Goal: Transaction & Acquisition: Purchase product/service

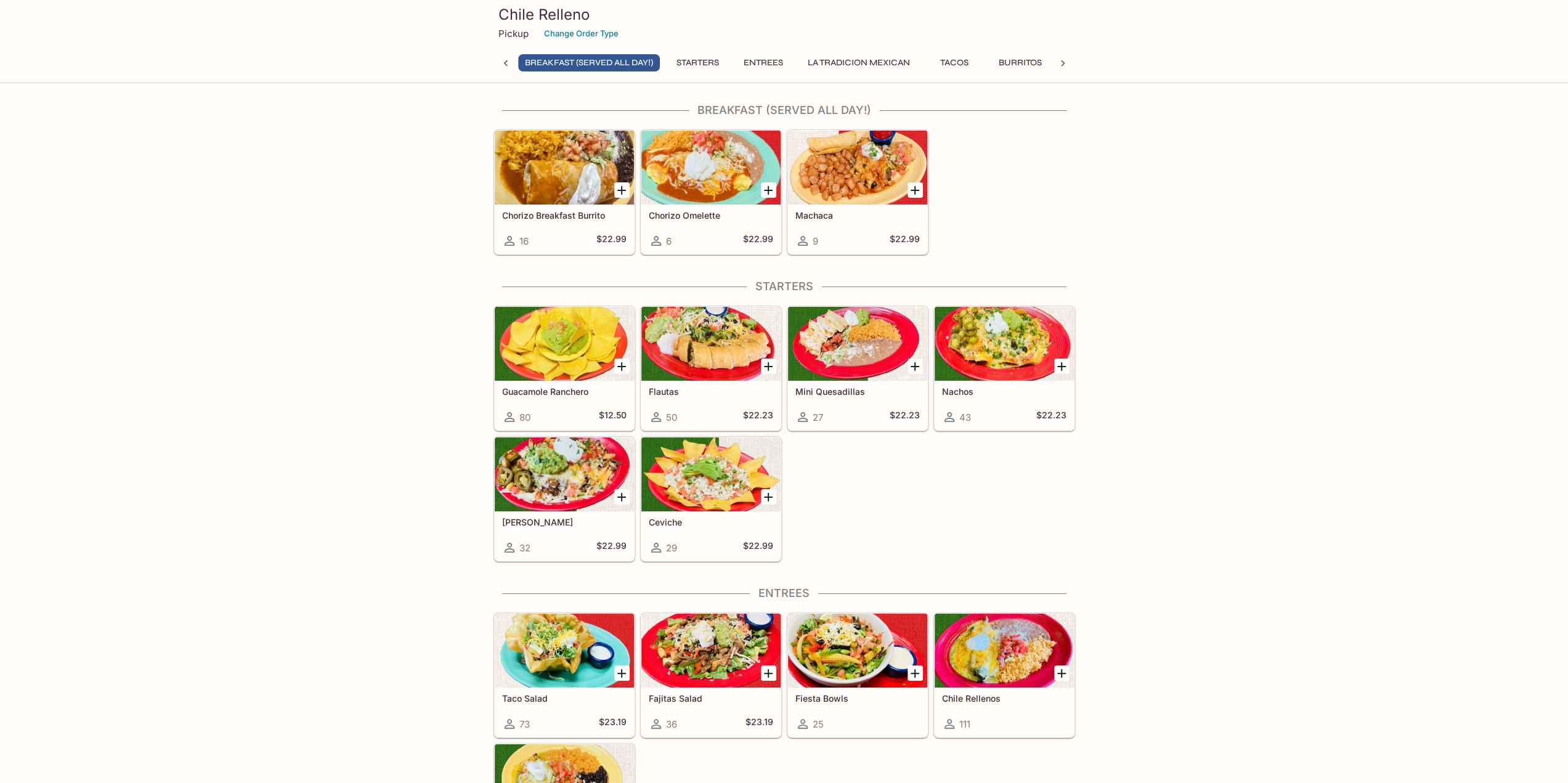
click at [701, 356] on div at bounding box center [711, 344] width 139 height 74
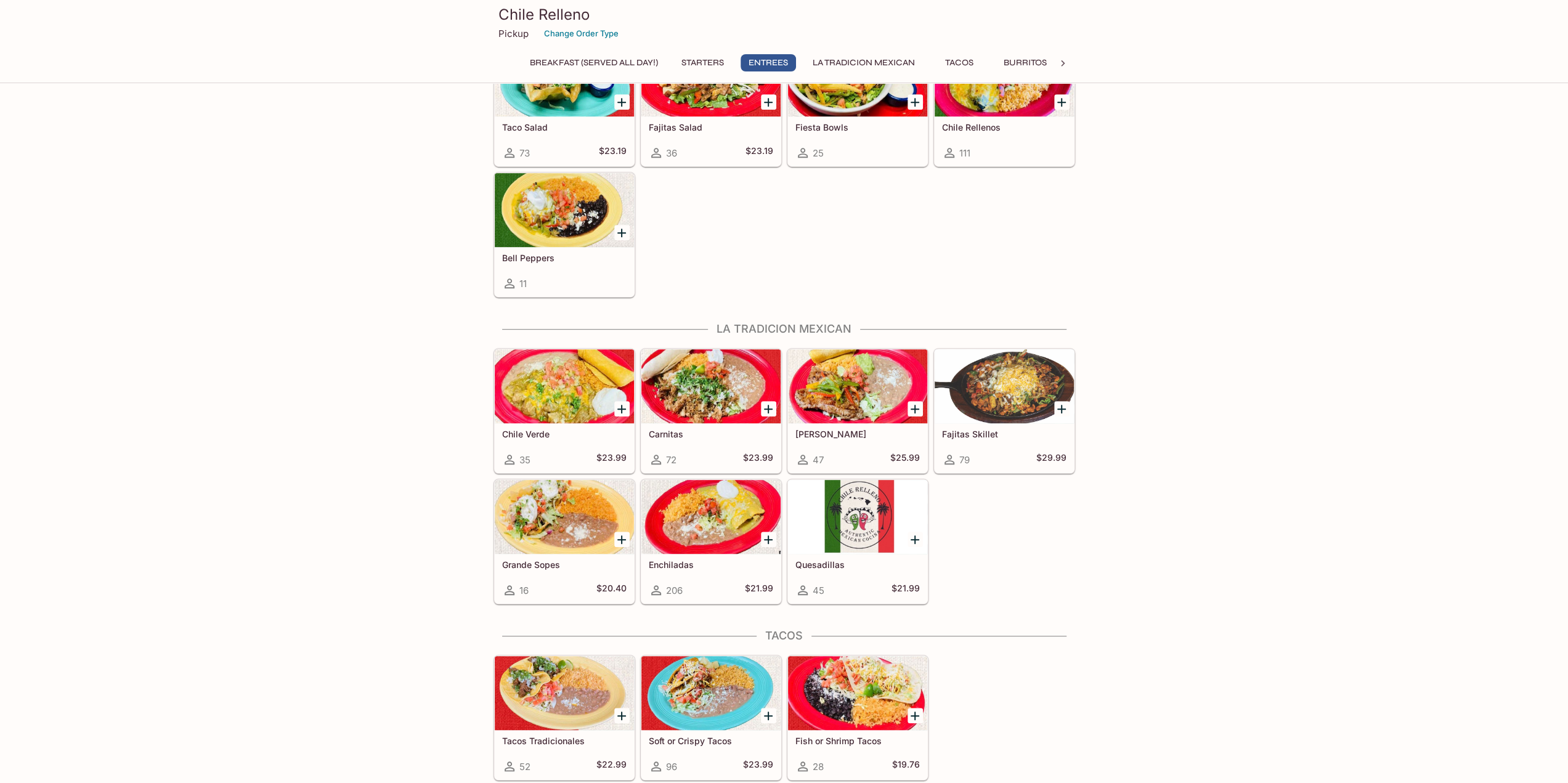
scroll to position [554, 0]
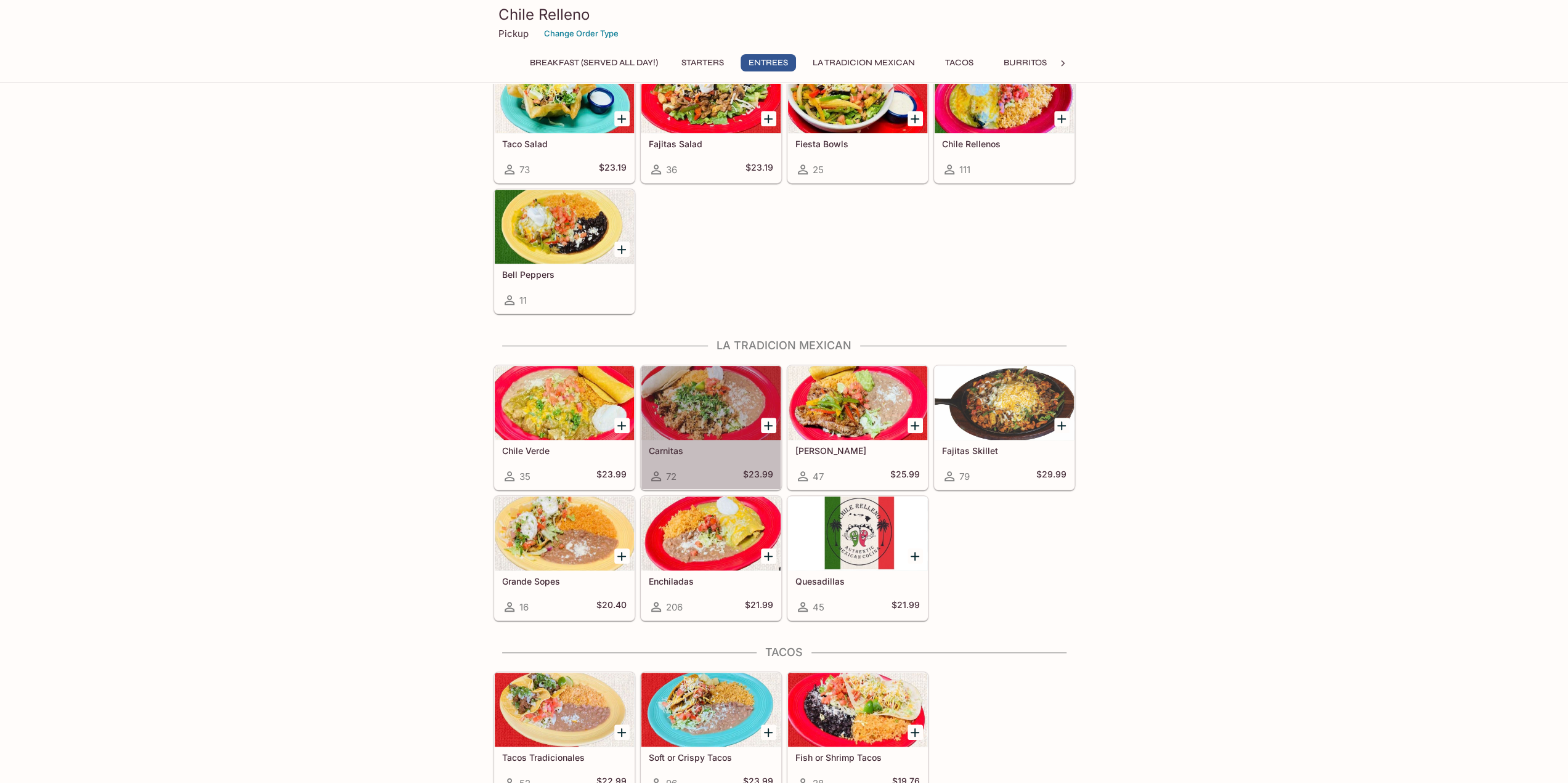
click at [711, 389] on div at bounding box center [711, 403] width 139 height 74
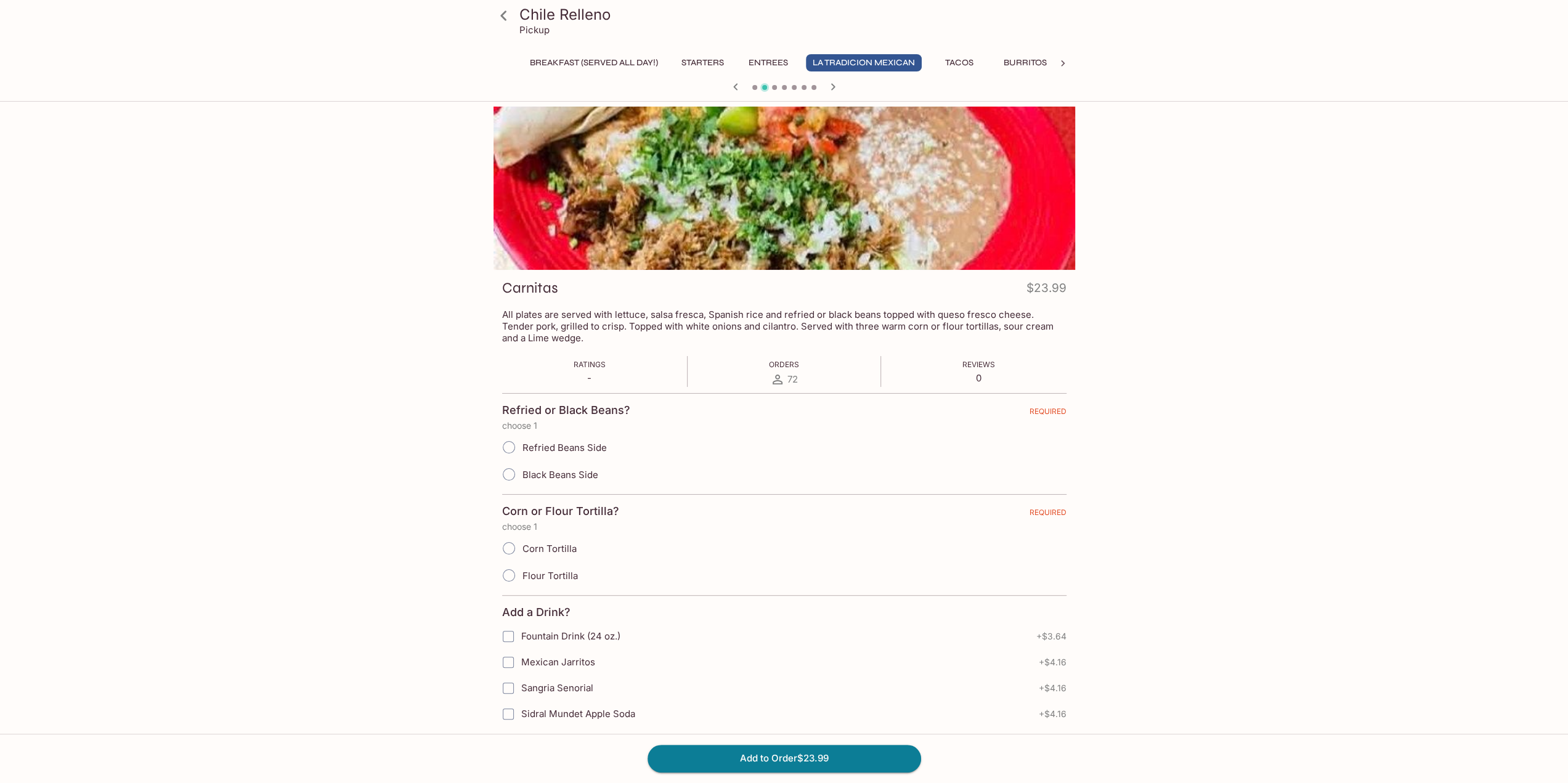
click at [510, 445] on input "Refried Beans Side" at bounding box center [509, 448] width 26 height 26
radio input "true"
click at [508, 550] on input "Corn Tortilla" at bounding box center [509, 549] width 26 height 26
radio input "true"
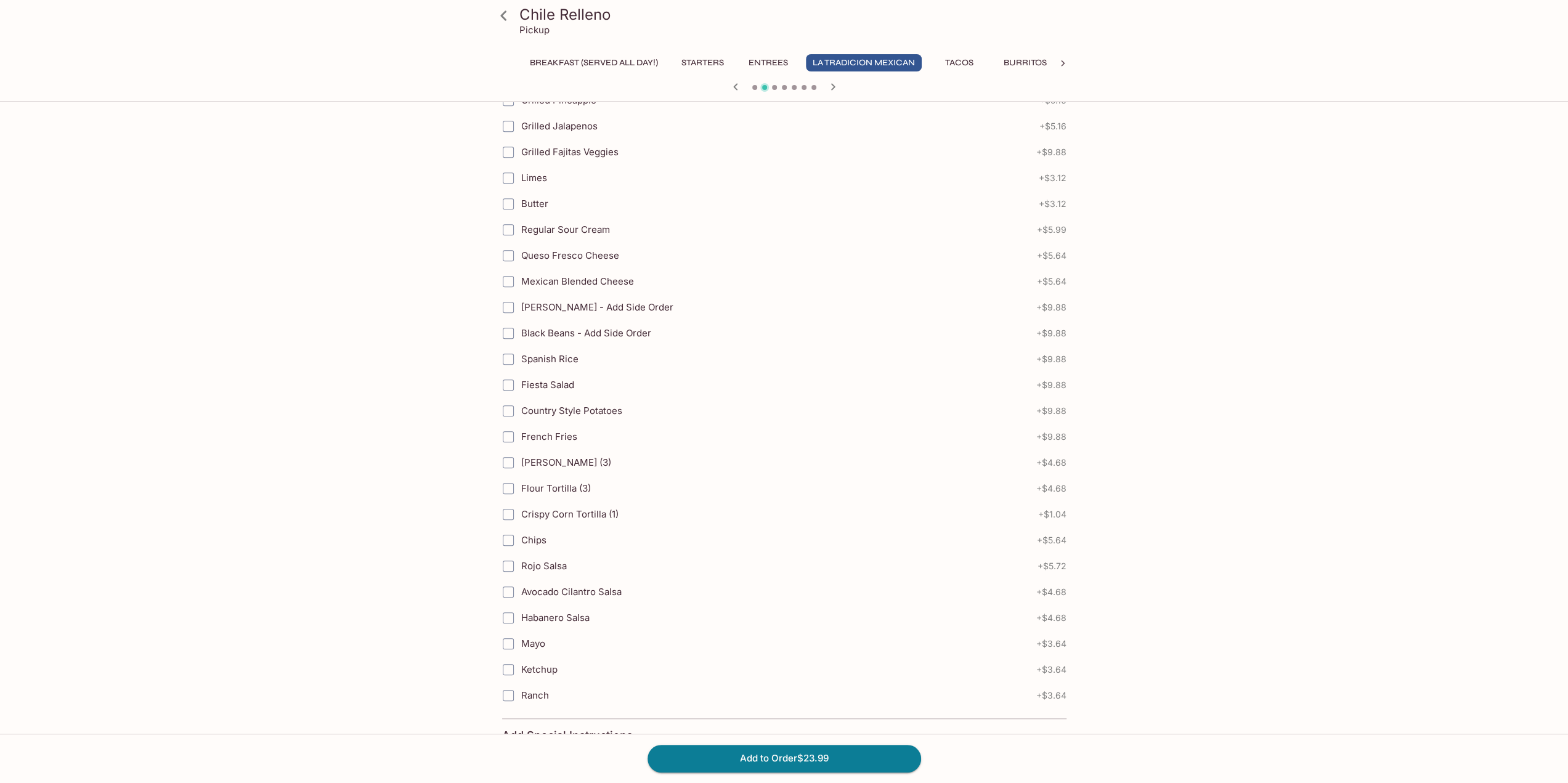
scroll to position [1136, 0]
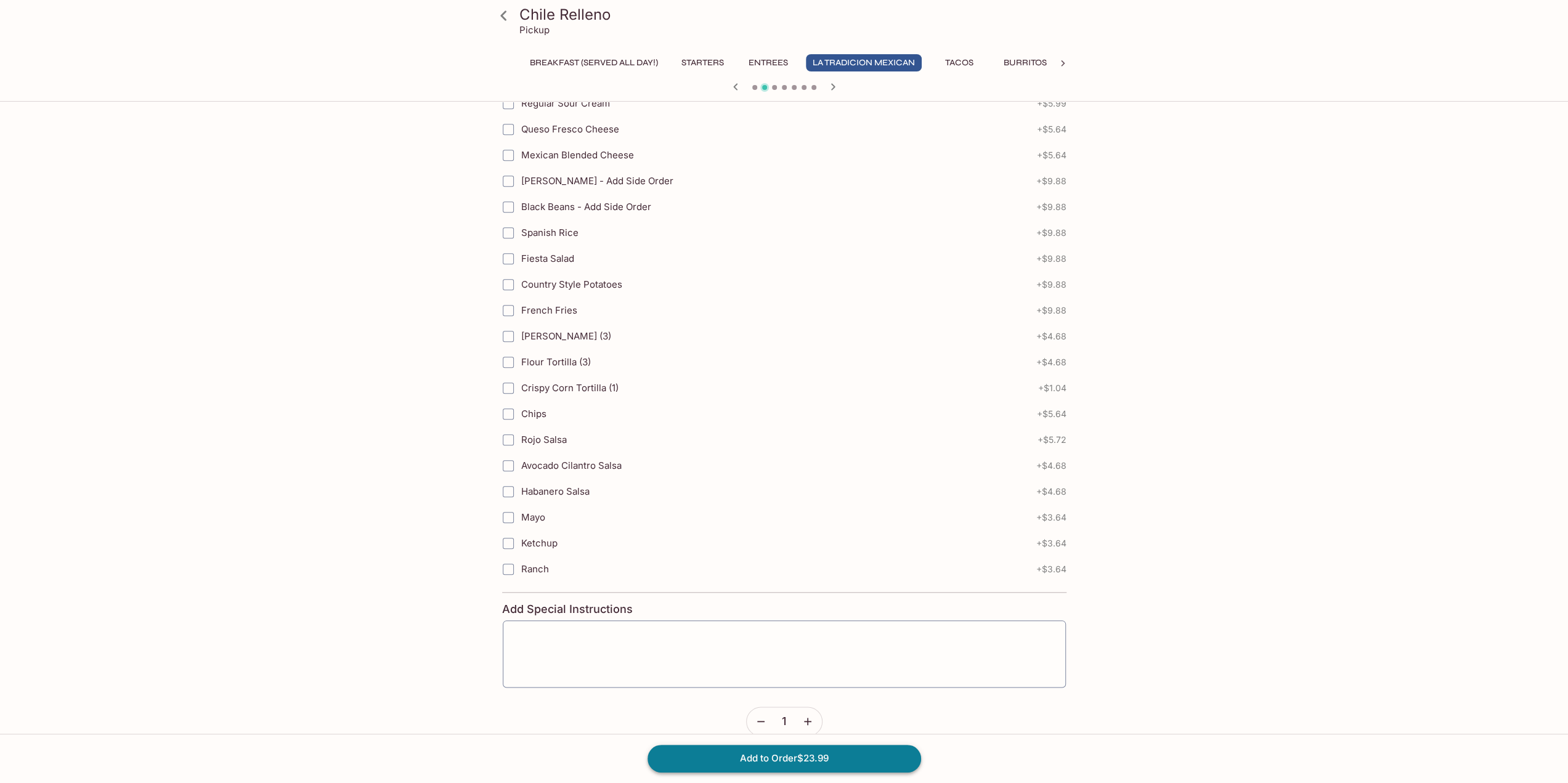
click at [757, 757] on button "Add to Order $23.99" at bounding box center [784, 758] width 273 height 27
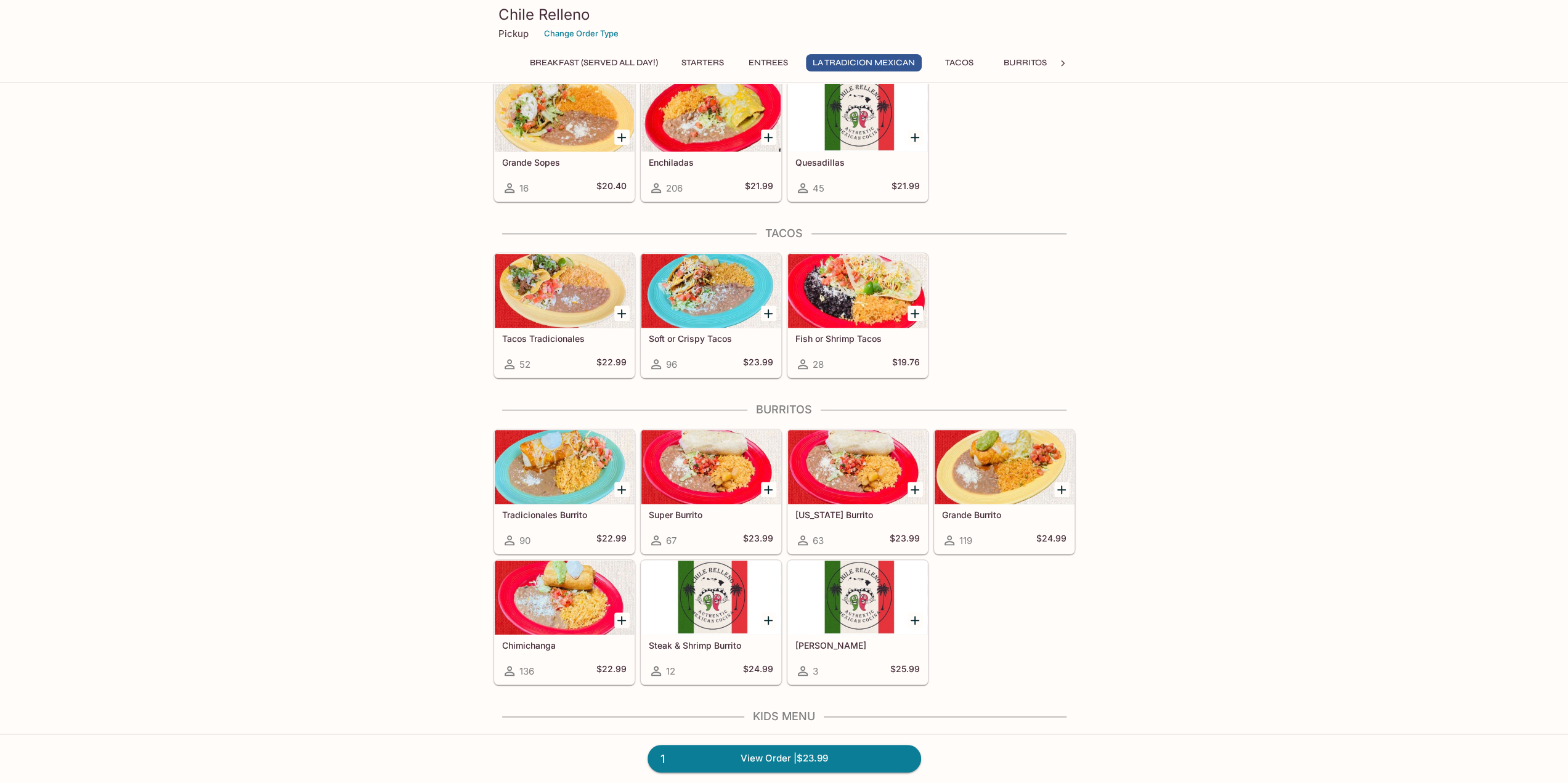
scroll to position [986, 0]
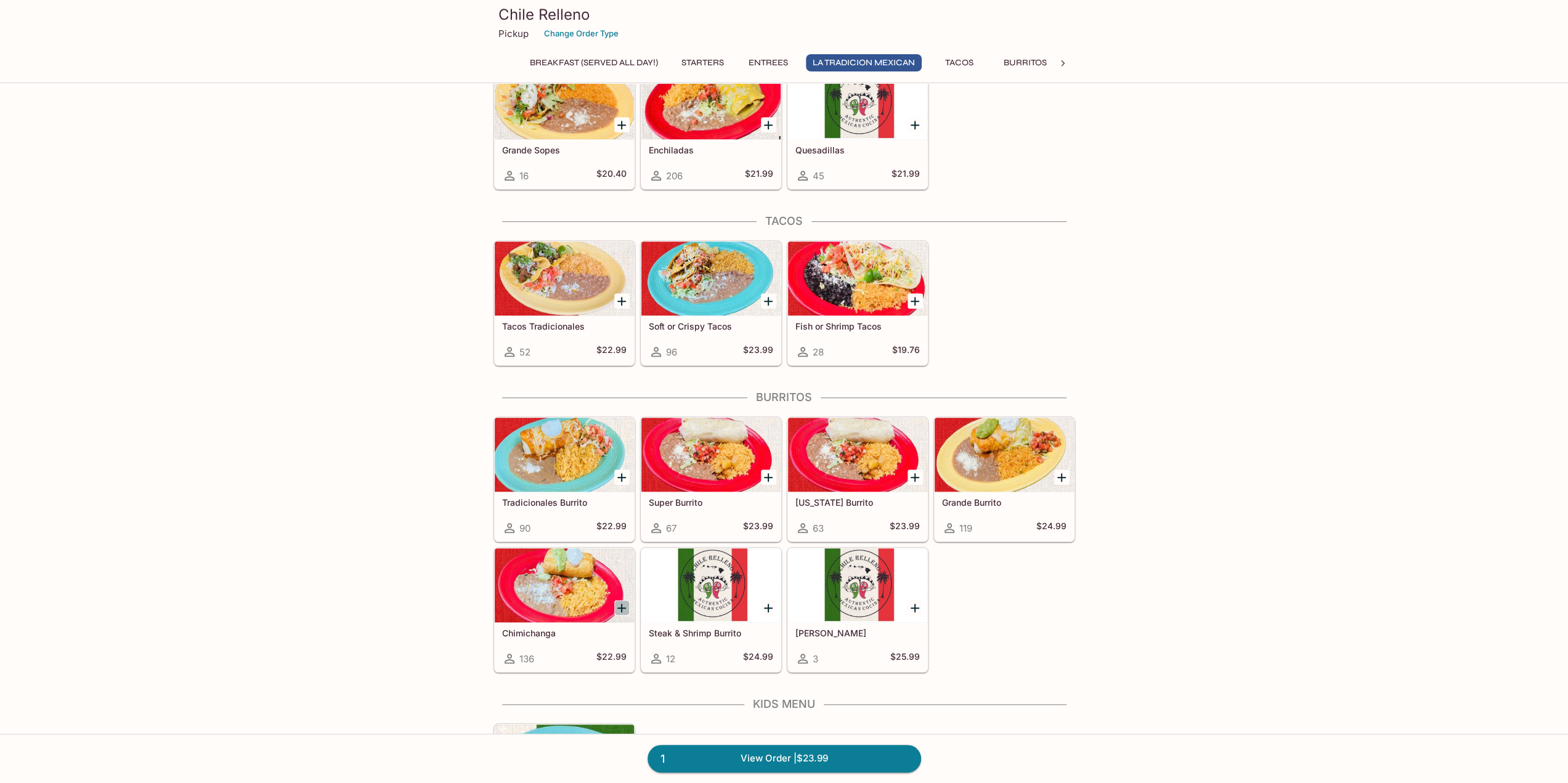
click at [620, 601] on icon "Add Chimichanga" at bounding box center [621, 608] width 15 height 15
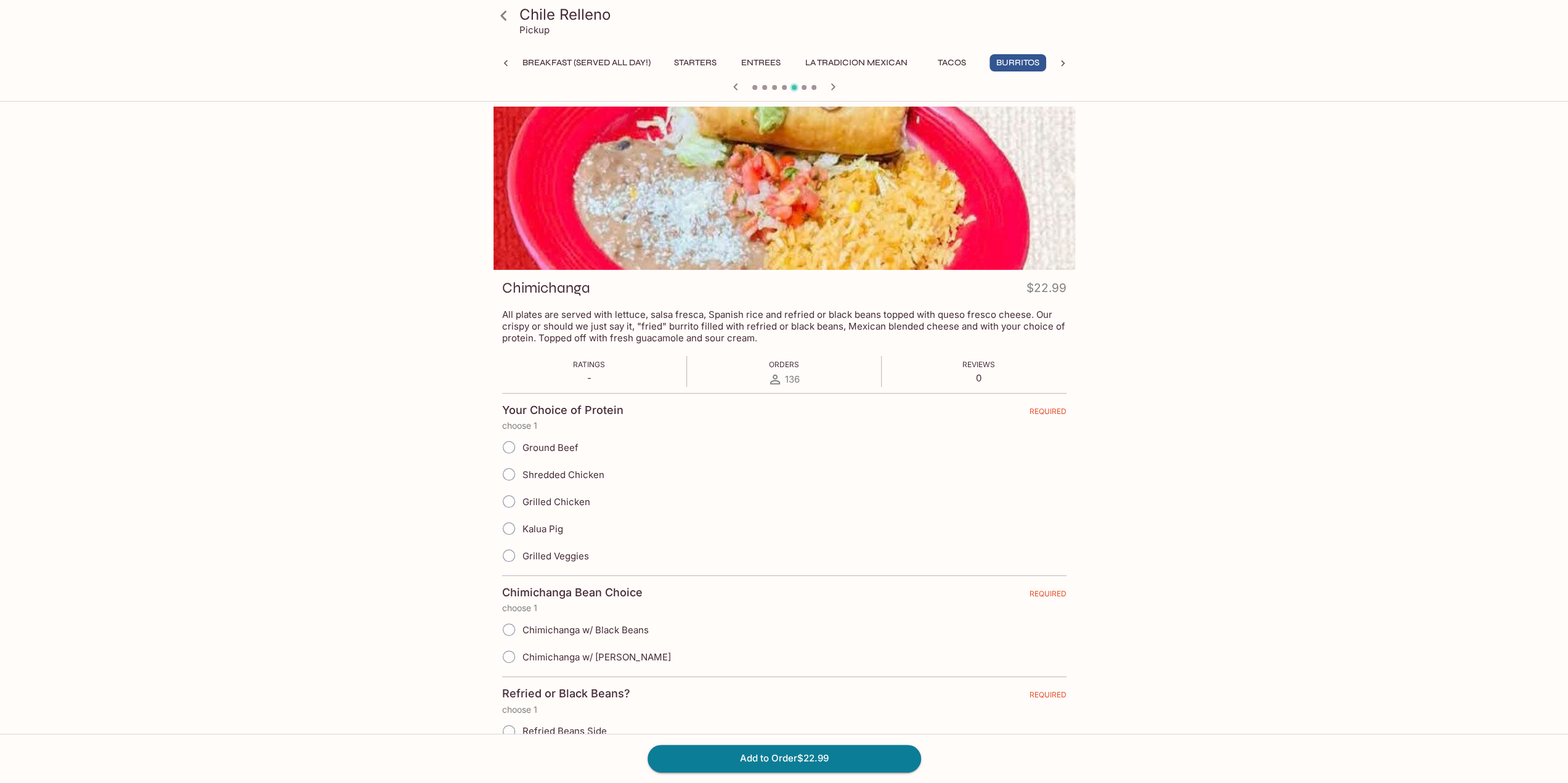
scroll to position [185, 0]
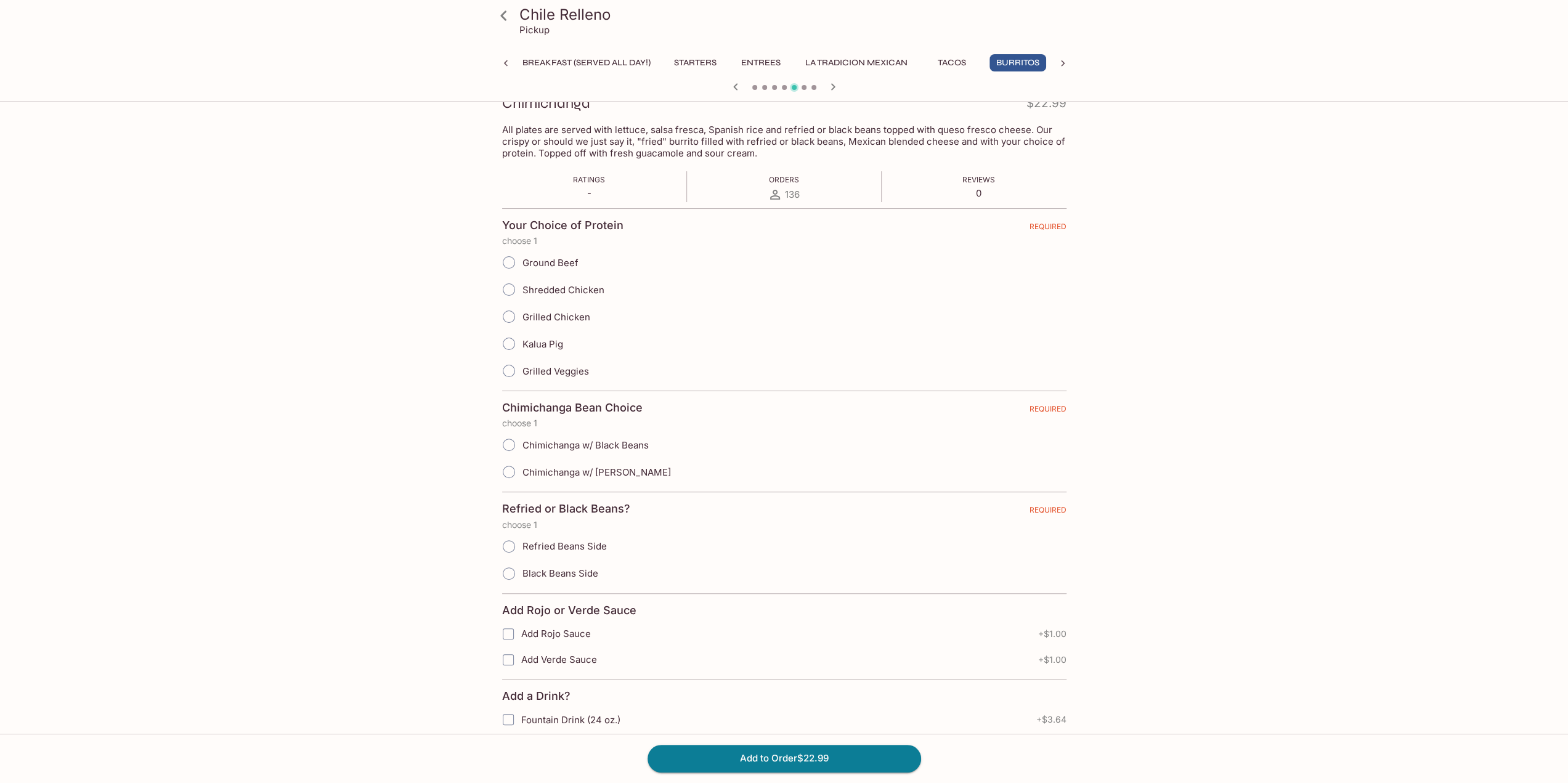
click at [512, 473] on input "Chimichanga w/ [PERSON_NAME]" at bounding box center [509, 472] width 26 height 26
radio input "true"
click at [507, 536] on input "Refried Beans Side" at bounding box center [509, 547] width 26 height 26
radio input "true"
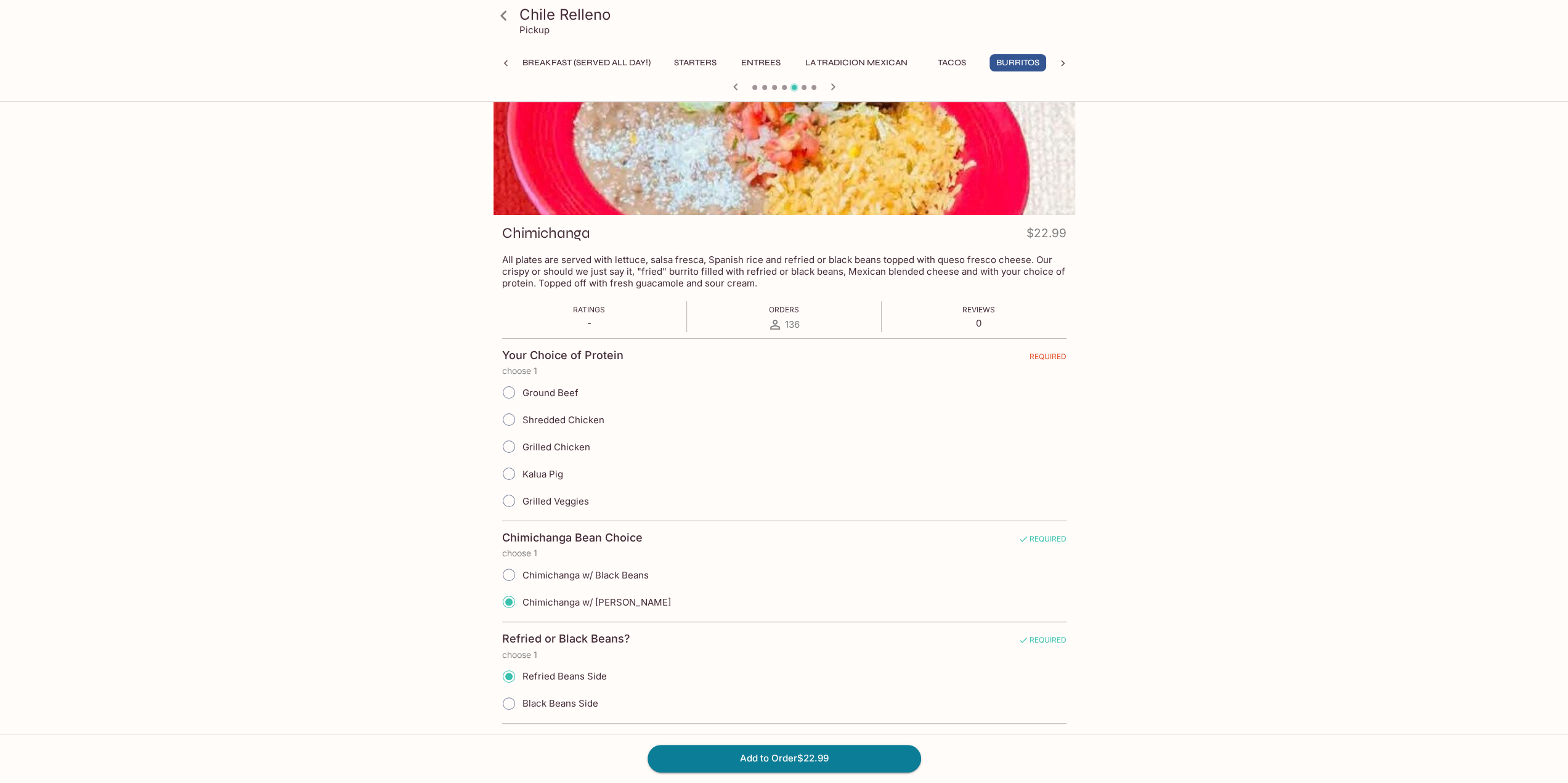
scroll to position [107, 0]
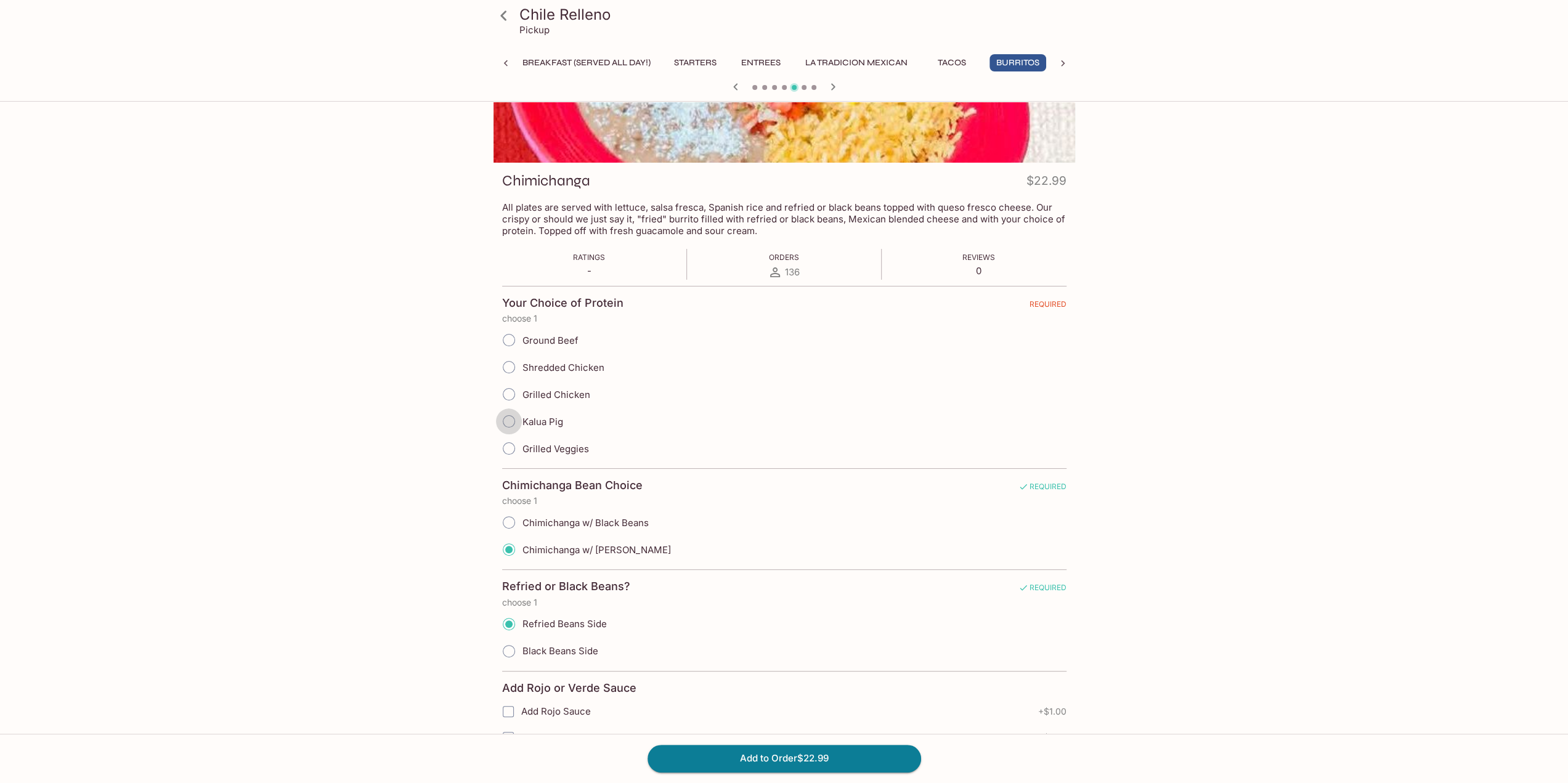
click at [514, 417] on input "Kalua Pig" at bounding box center [509, 422] width 26 height 26
radio input "true"
click at [510, 420] on input "Kalua Pig" at bounding box center [509, 422] width 26 height 26
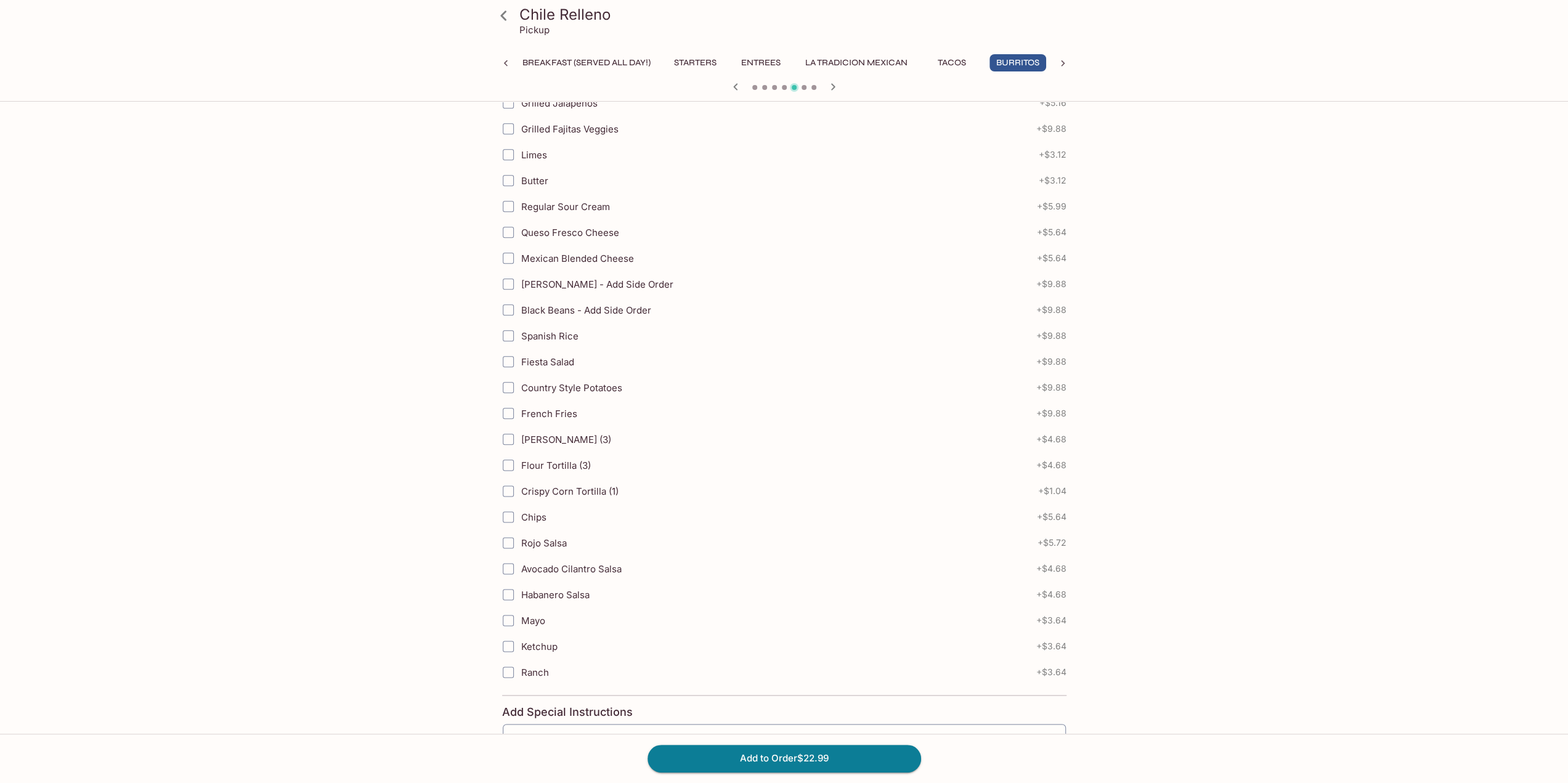
scroll to position [1401, 0]
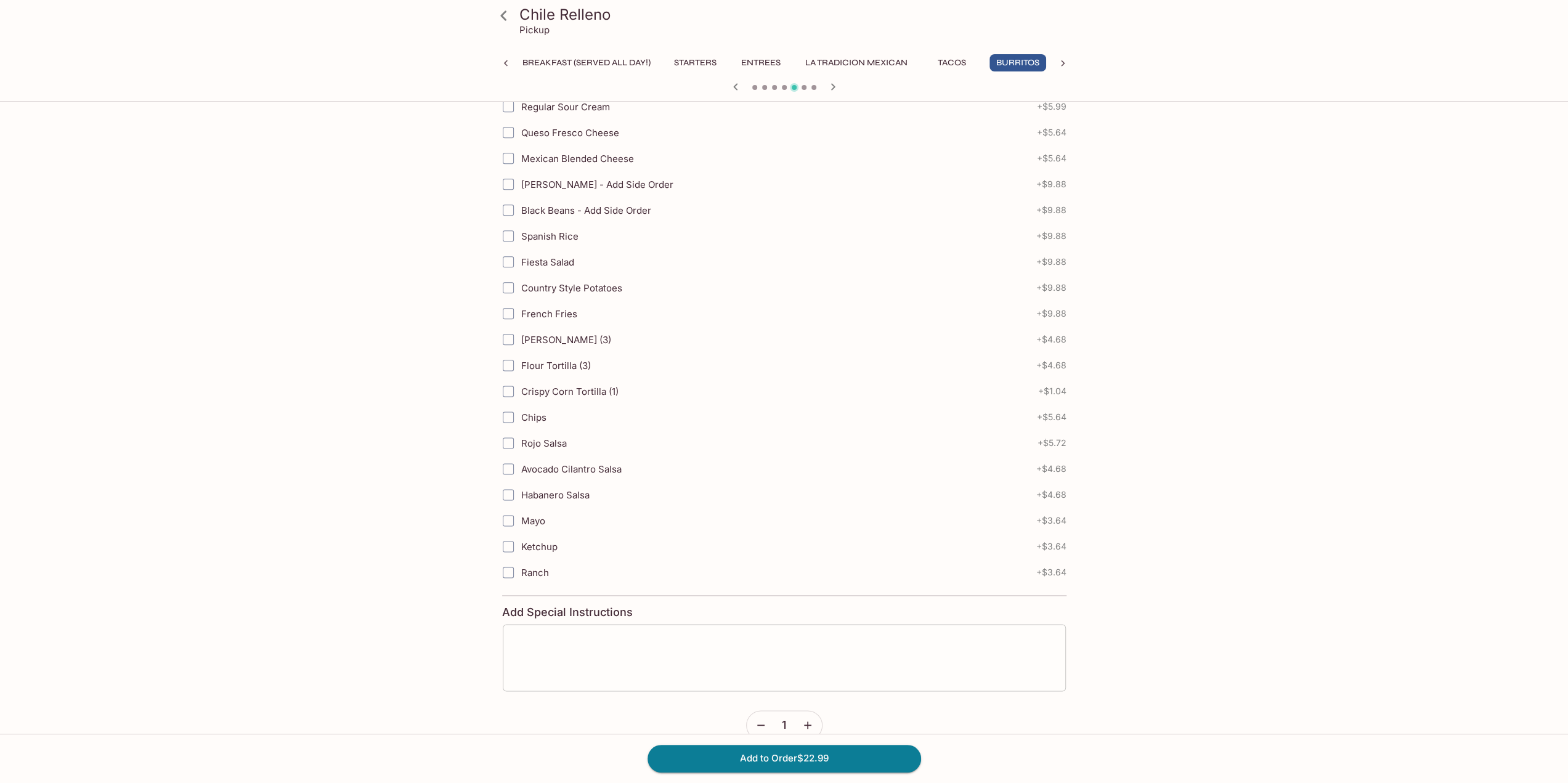
click at [667, 647] on textarea at bounding box center [784, 657] width 546 height 47
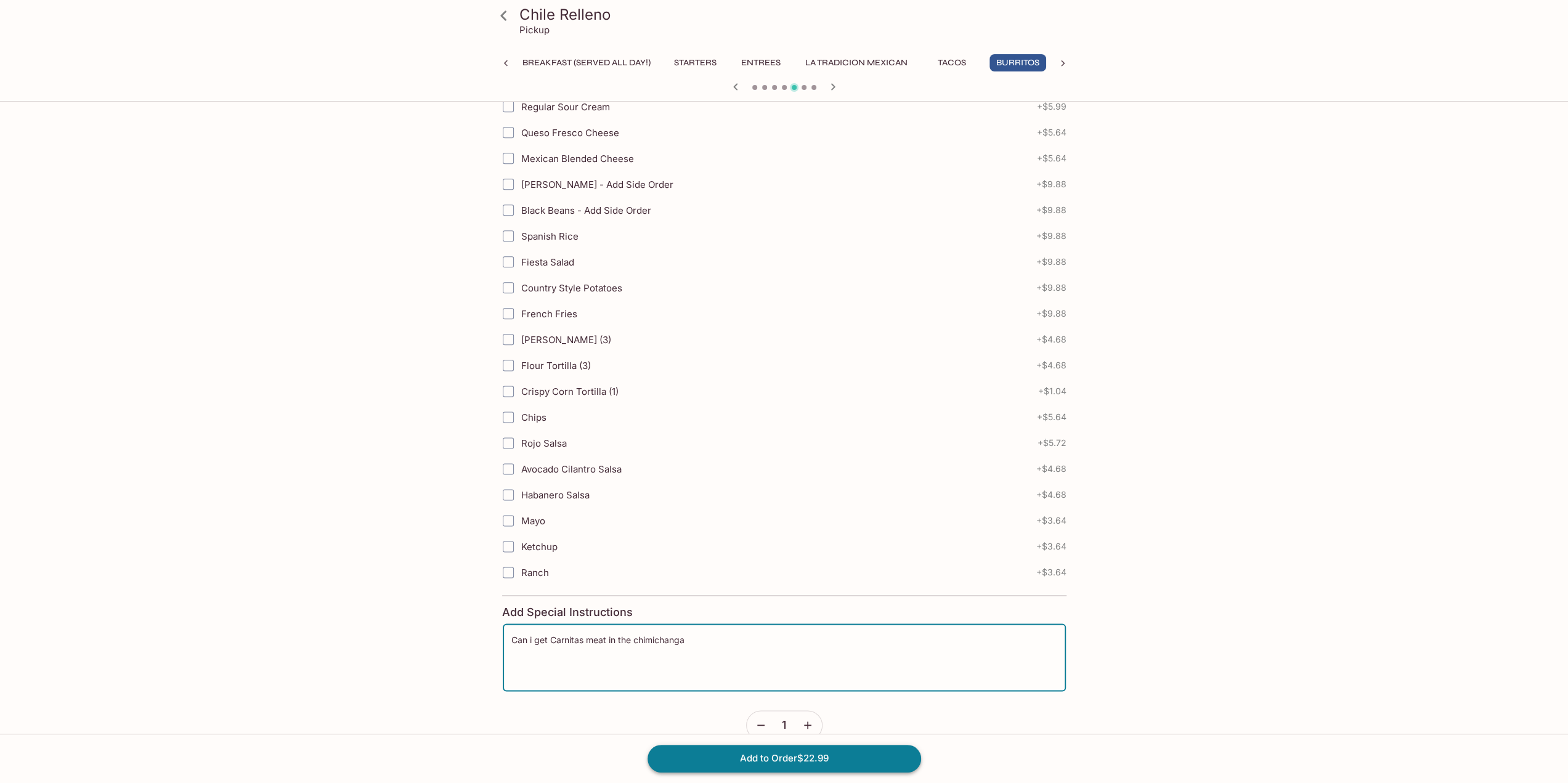
type textarea "Can i get Carnitas meat in the chimichanga"
click at [832, 765] on button "Add to Order $22.99" at bounding box center [784, 758] width 273 height 27
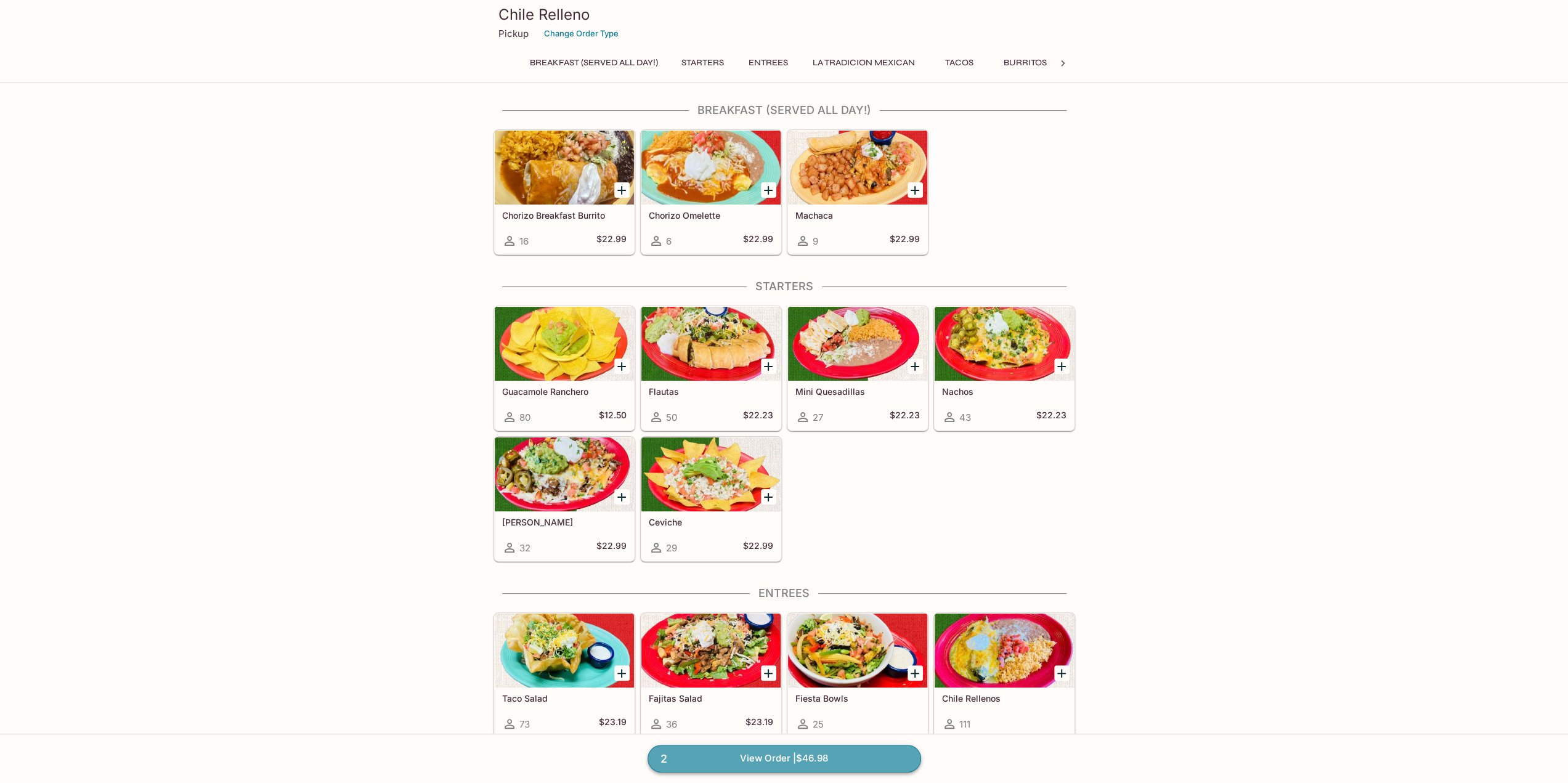
click at [797, 755] on link "2 View Order | $46.98" at bounding box center [784, 758] width 273 height 27
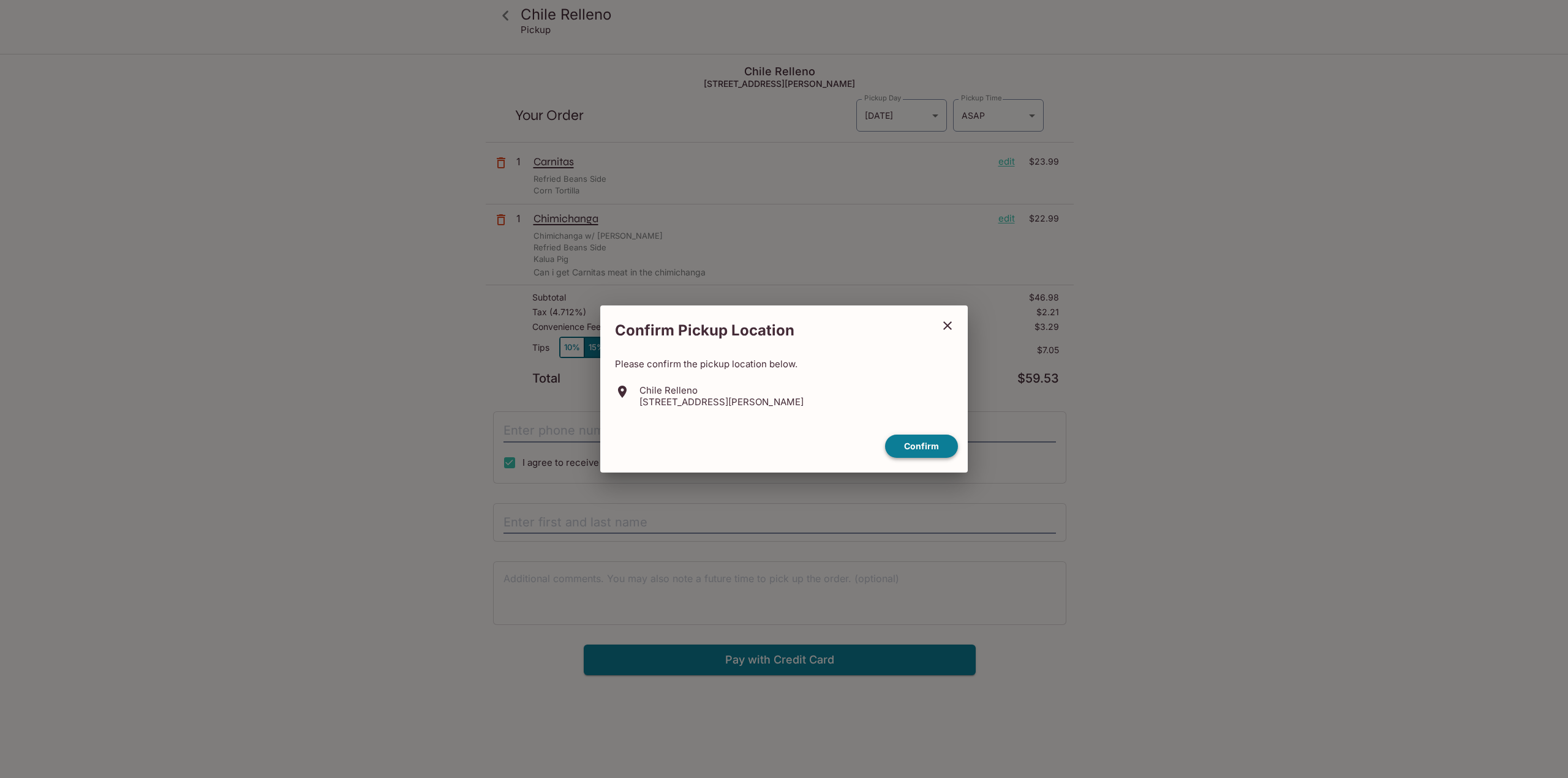
click at [914, 450] on button "Confirm" at bounding box center [922, 446] width 73 height 24
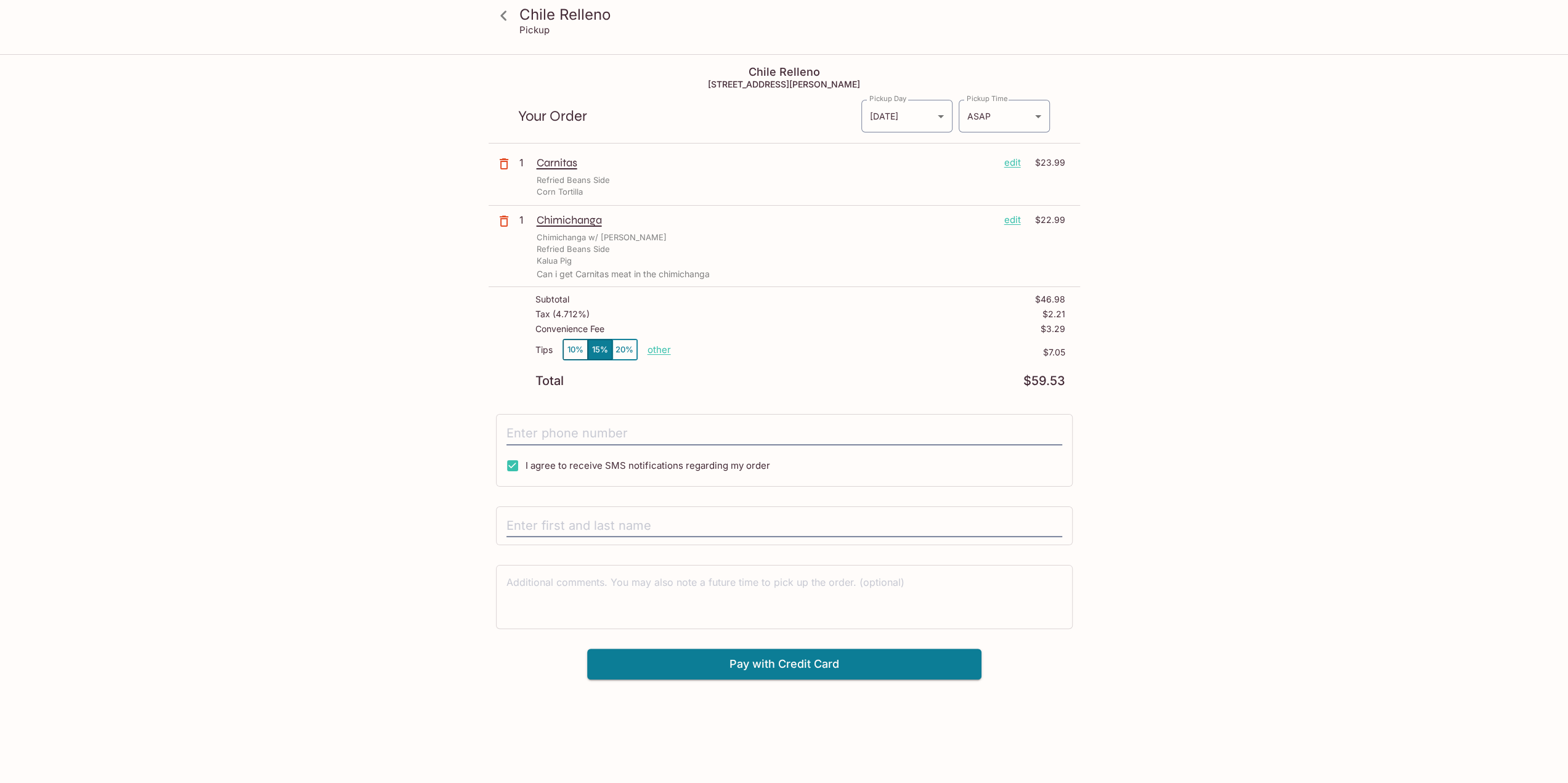
click at [658, 349] on p "other" at bounding box center [659, 350] width 23 height 12
click at [571, 354] on button "10%" at bounding box center [575, 350] width 25 height 20
click at [634, 523] on input "text" at bounding box center [784, 526] width 556 height 23
type input "[PERSON_NAME]"
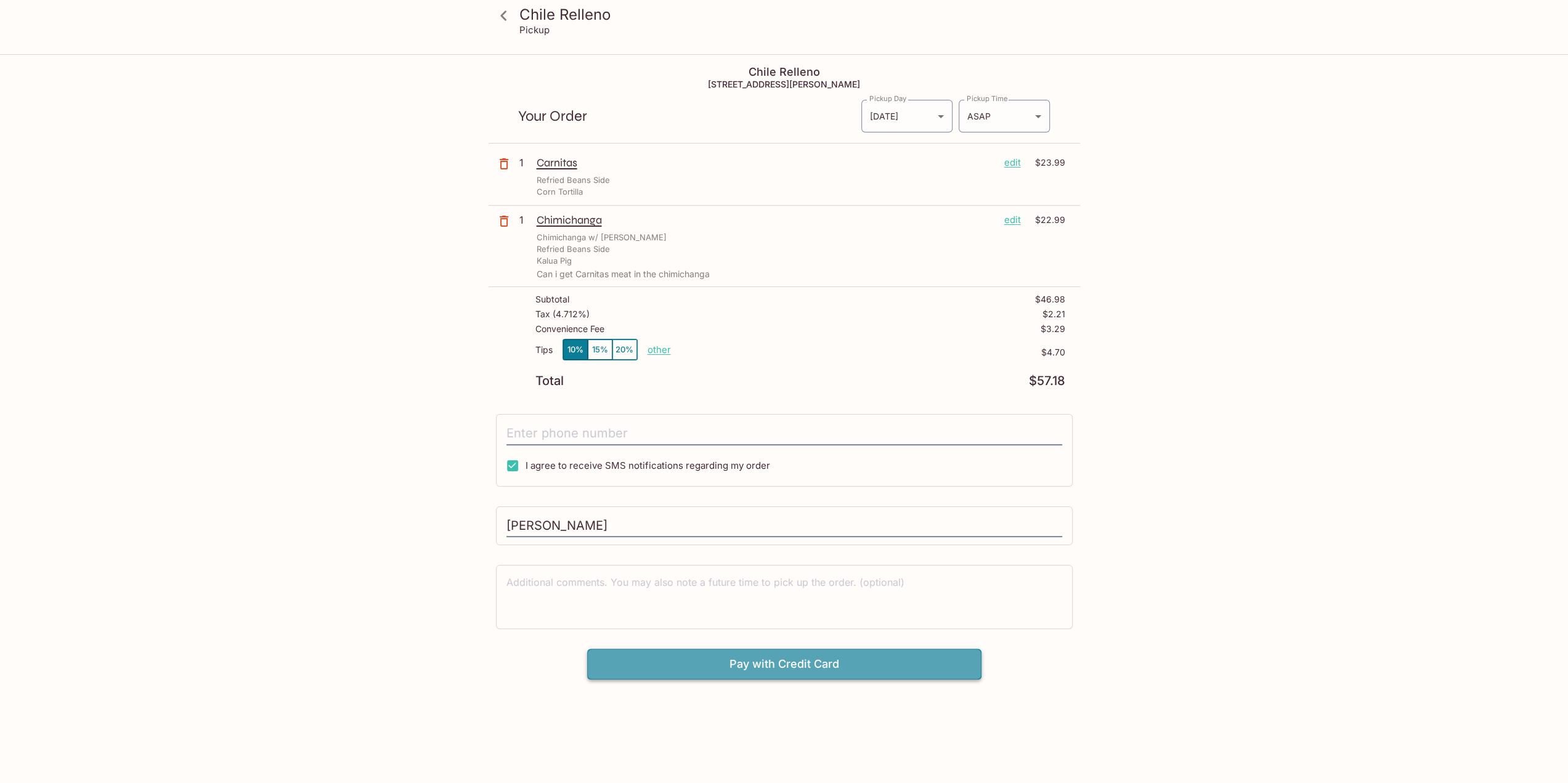
click at [735, 668] on button "Pay with Credit Card" at bounding box center [784, 664] width 394 height 31
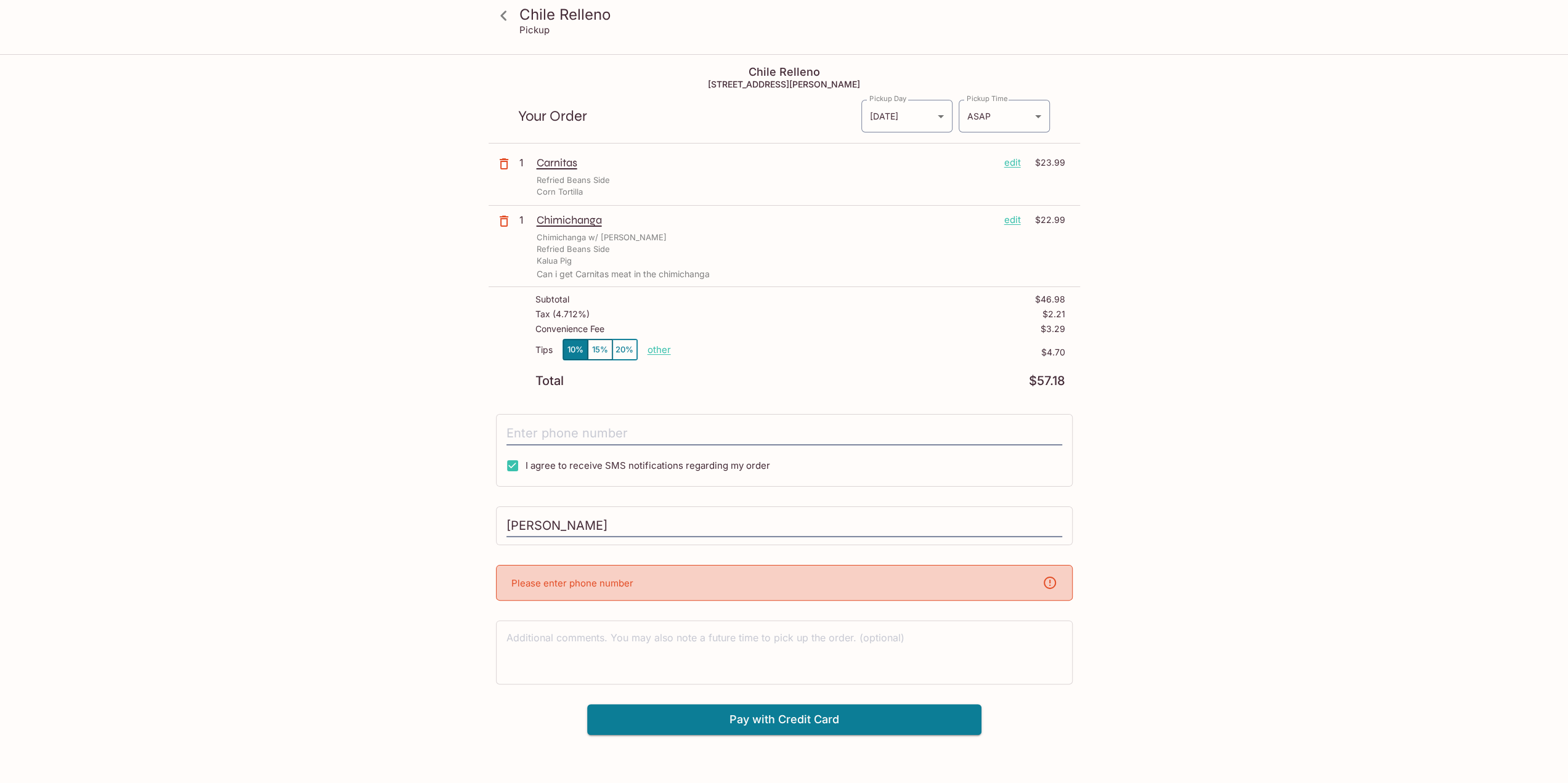
click at [777, 588] on div "Please enter phone number" at bounding box center [784, 583] width 577 height 36
click at [611, 430] on input "tel" at bounding box center [784, 433] width 556 height 23
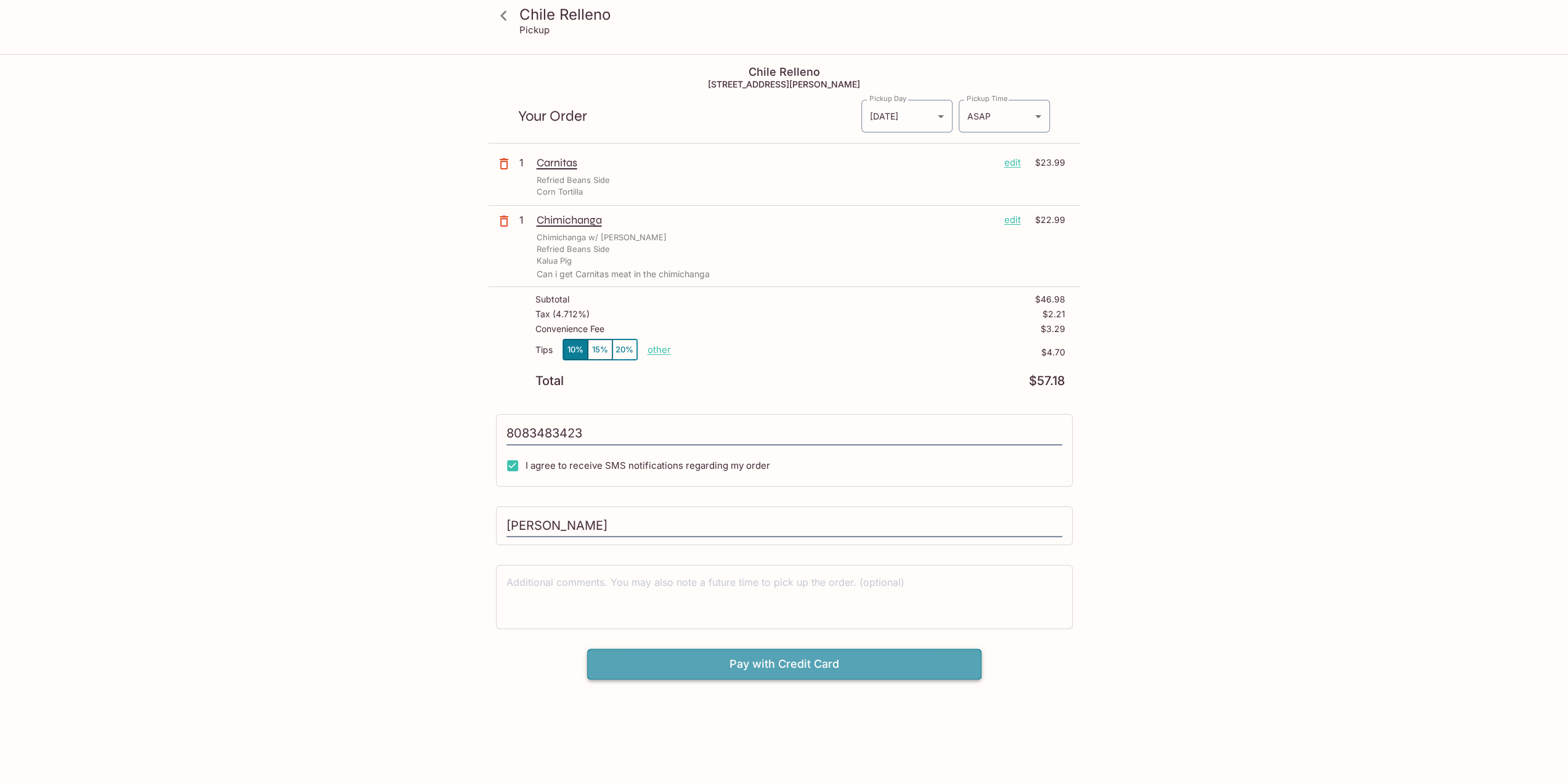
click at [742, 660] on button "Pay with Credit Card" at bounding box center [784, 664] width 394 height 31
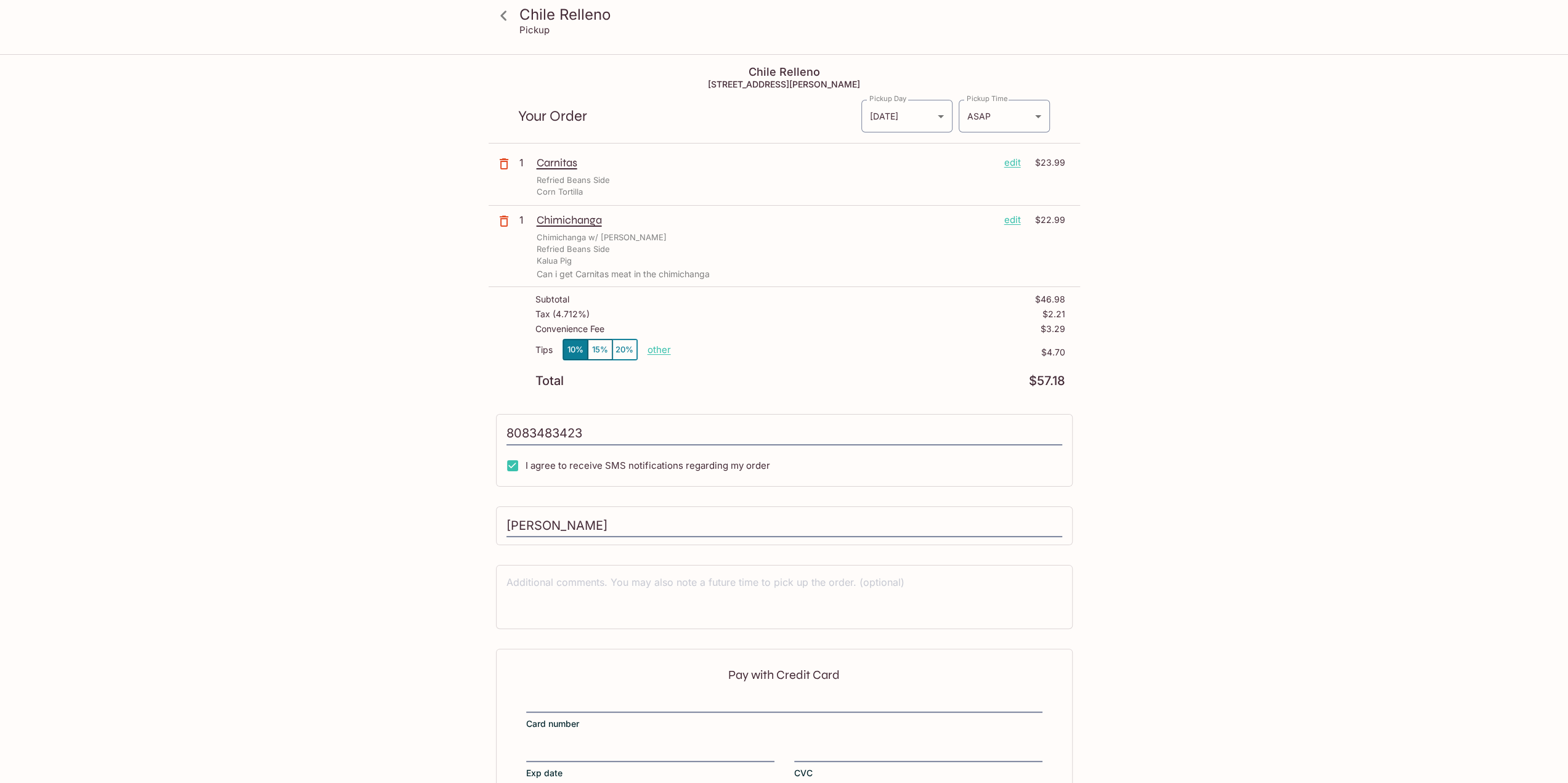
scroll to position [76, 0]
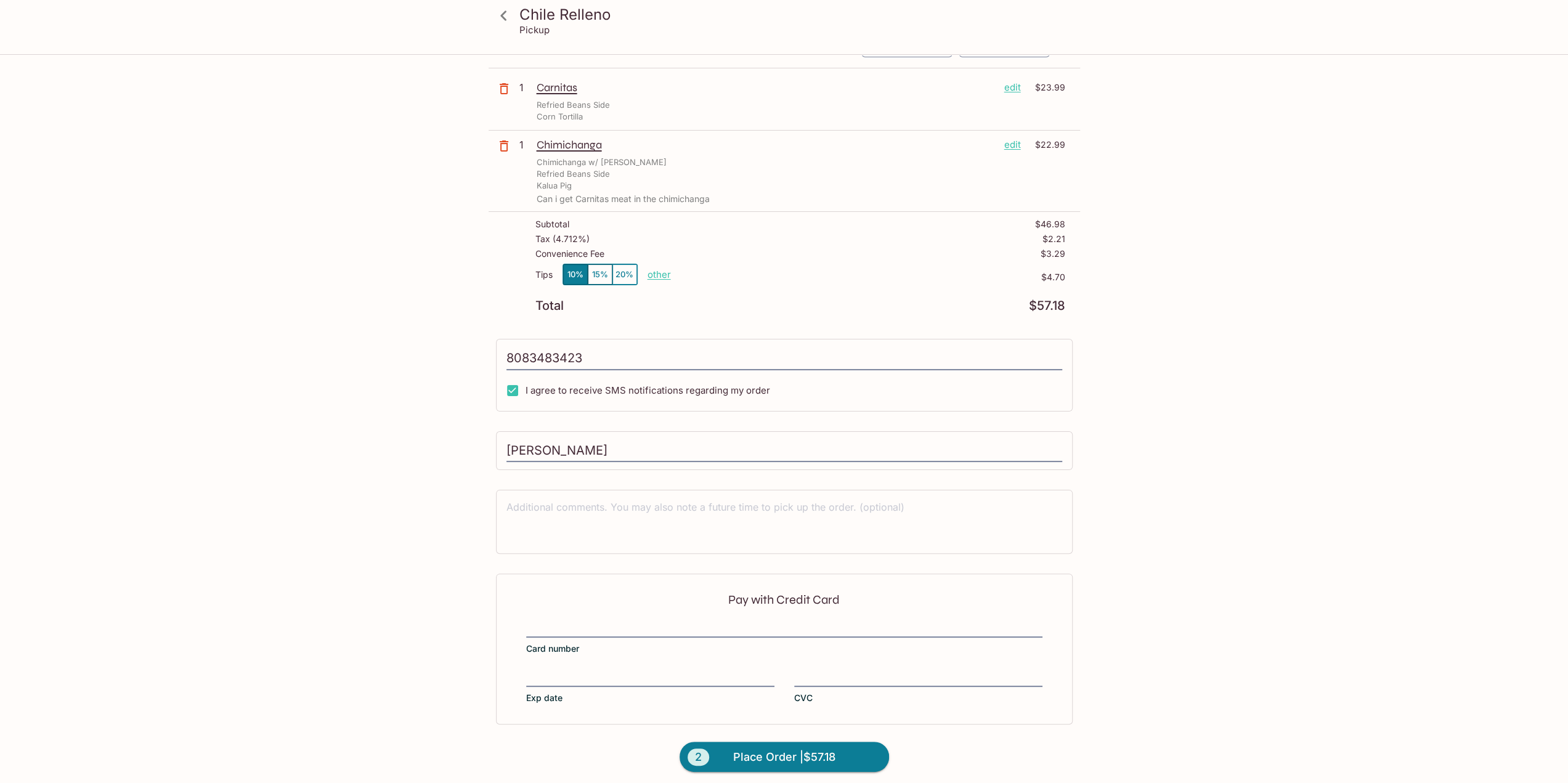
type input "[PHONE_NUMBER]"
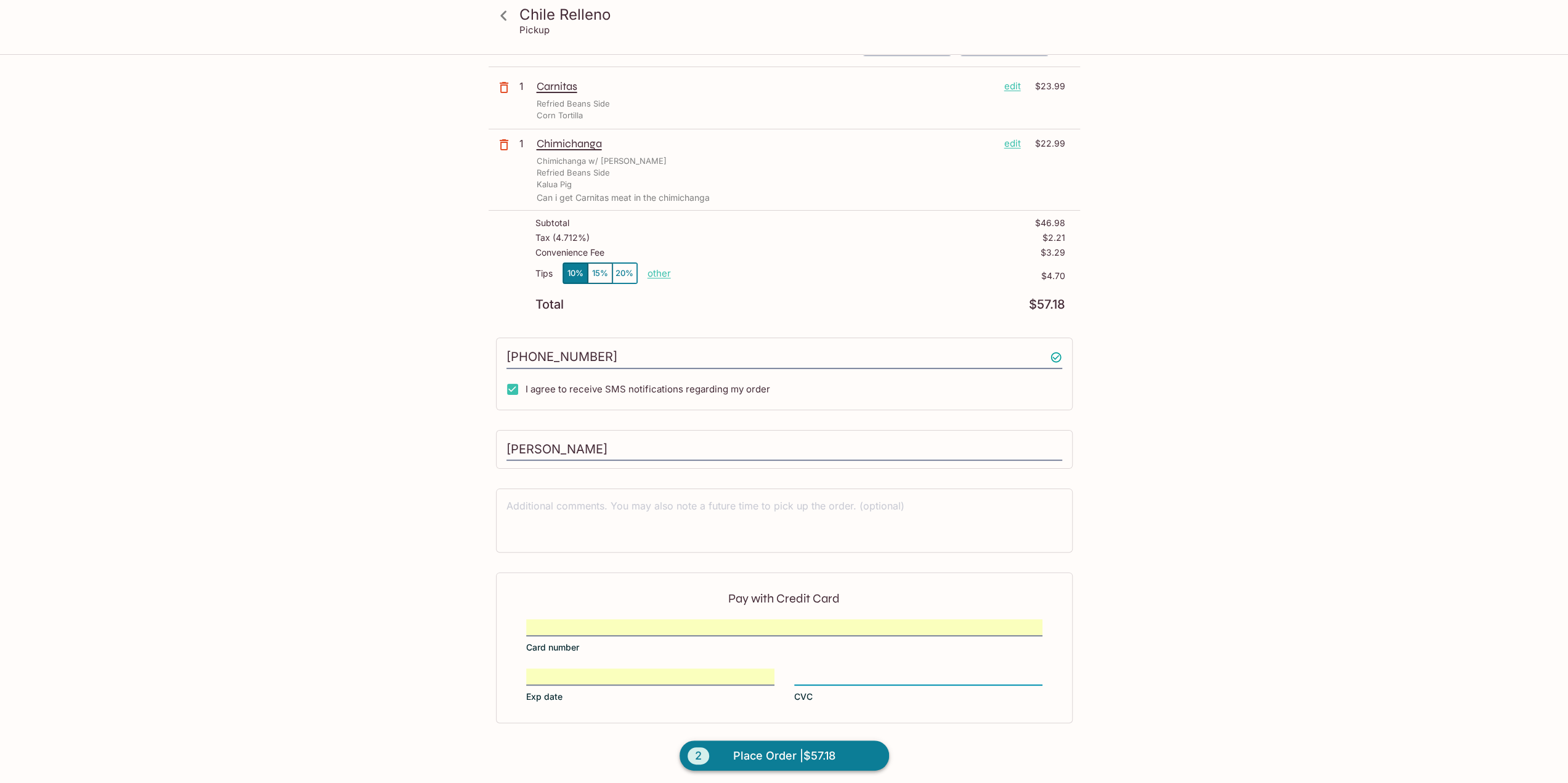
click at [820, 746] on span "Place Order | $57.18" at bounding box center [784, 756] width 102 height 19
